Goal: Task Accomplishment & Management: Use online tool/utility

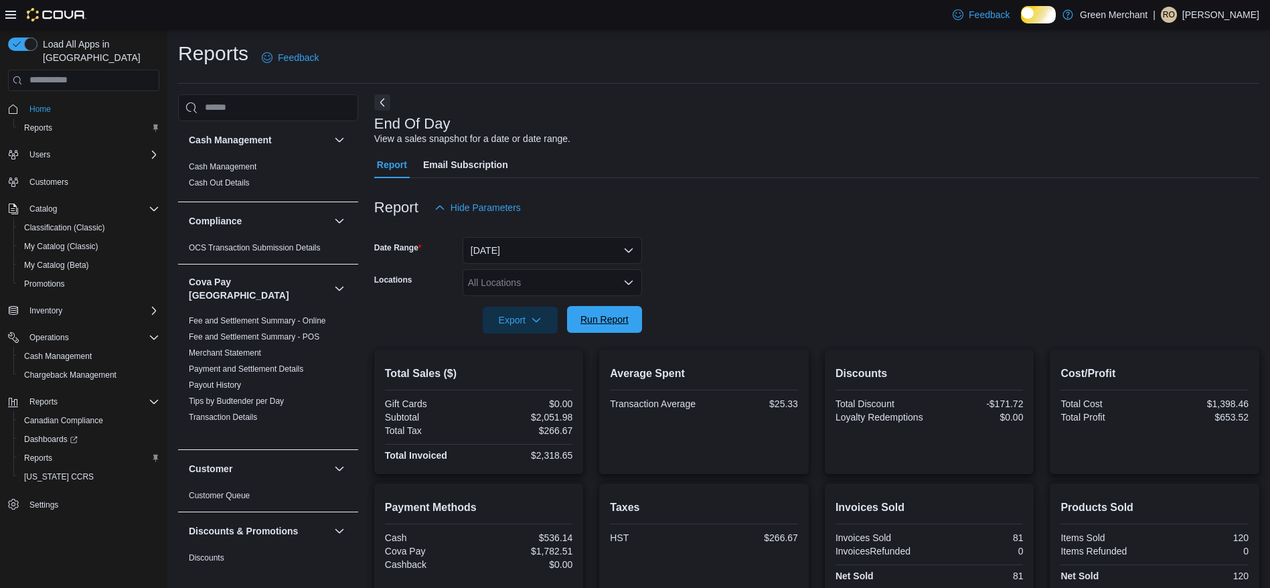
click at [603, 326] on span "Run Report" at bounding box center [604, 319] width 48 height 13
